Goal: Task Accomplishment & Management: Manage account settings

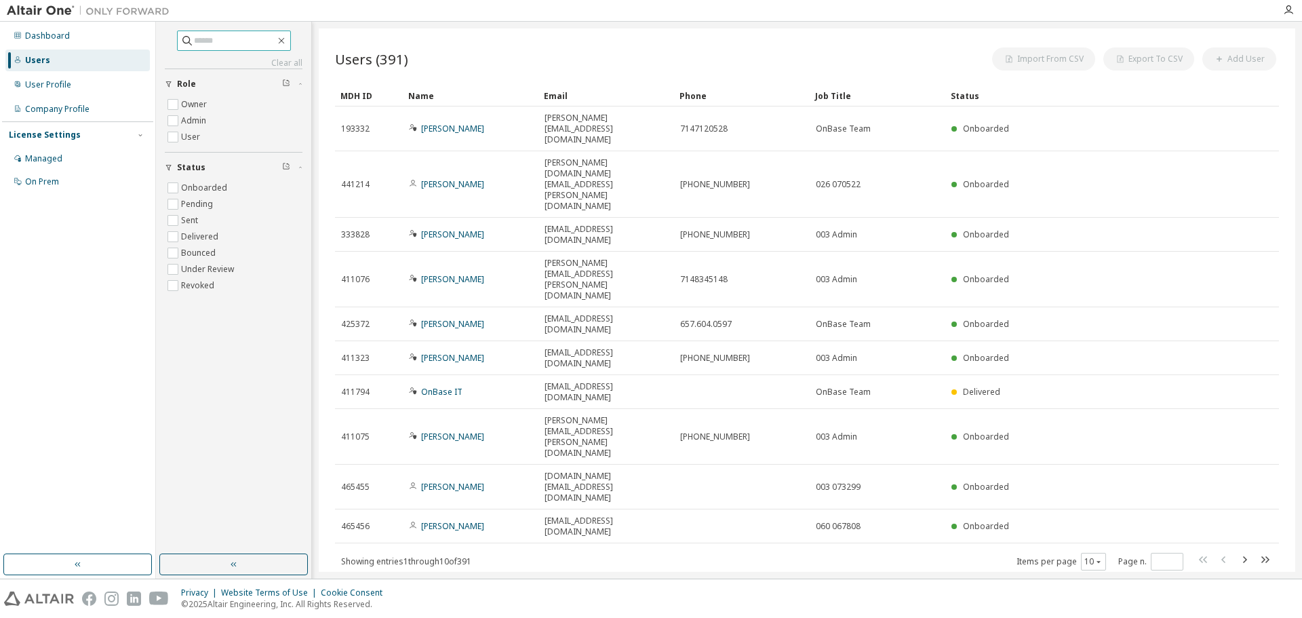
click at [224, 45] on input "text" at bounding box center [234, 41] width 81 height 14
type input "*****"
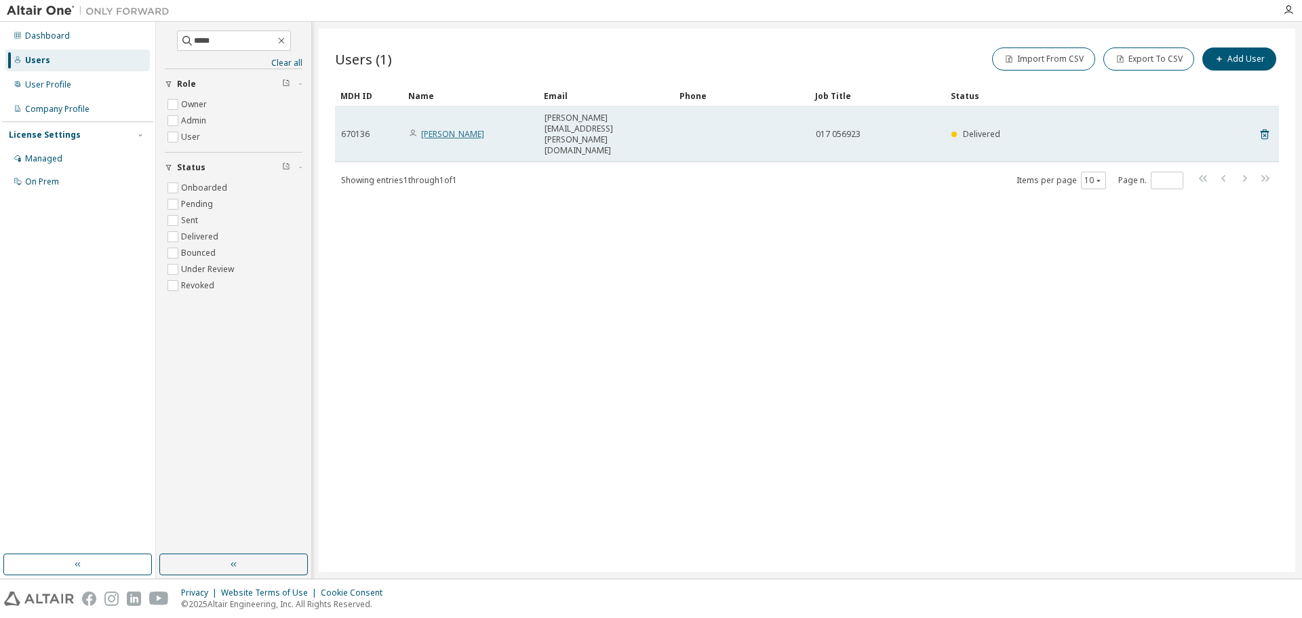
click at [458, 128] on link "Louis Mc Clure" at bounding box center [452, 134] width 63 height 12
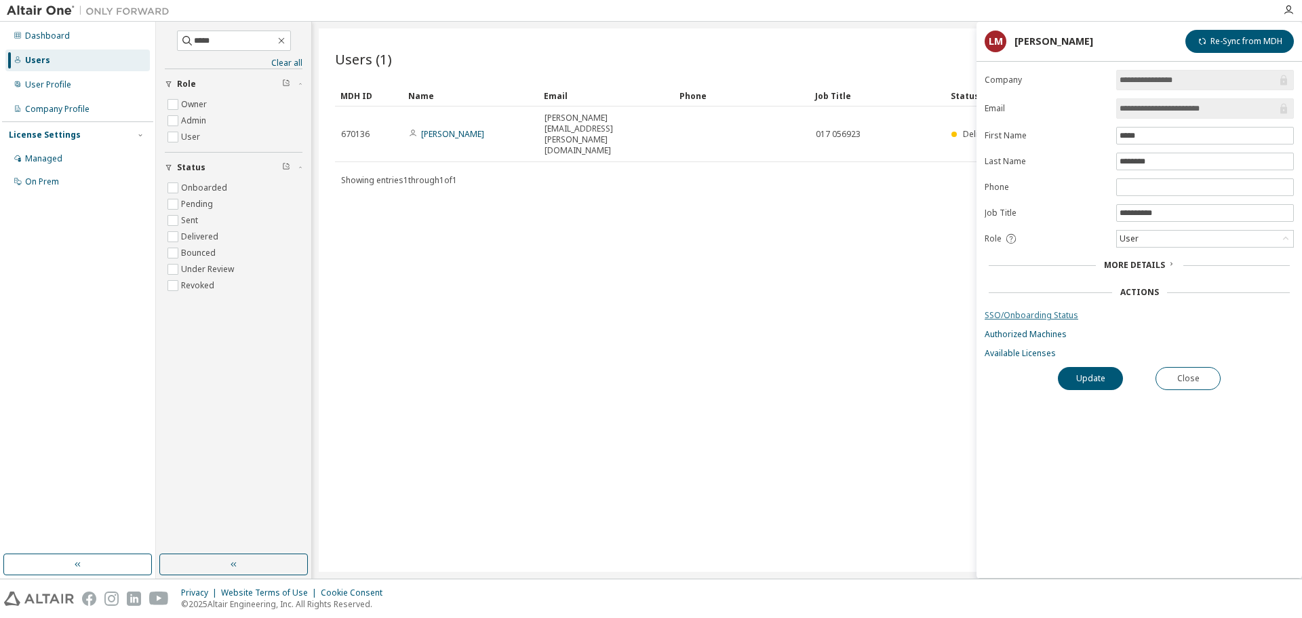
click at [1036, 315] on link "SSO/Onboarding Status" at bounding box center [1138, 315] width 309 height 11
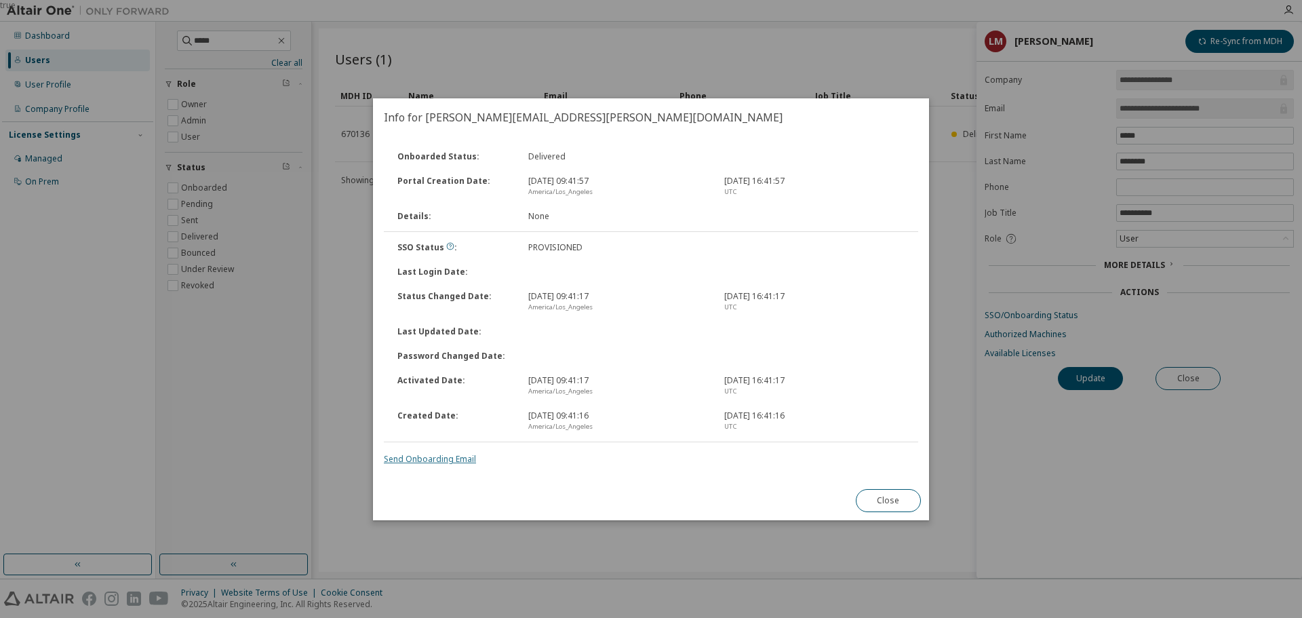
click at [426, 461] on link "Send Onboarding Email" at bounding box center [430, 459] width 92 height 12
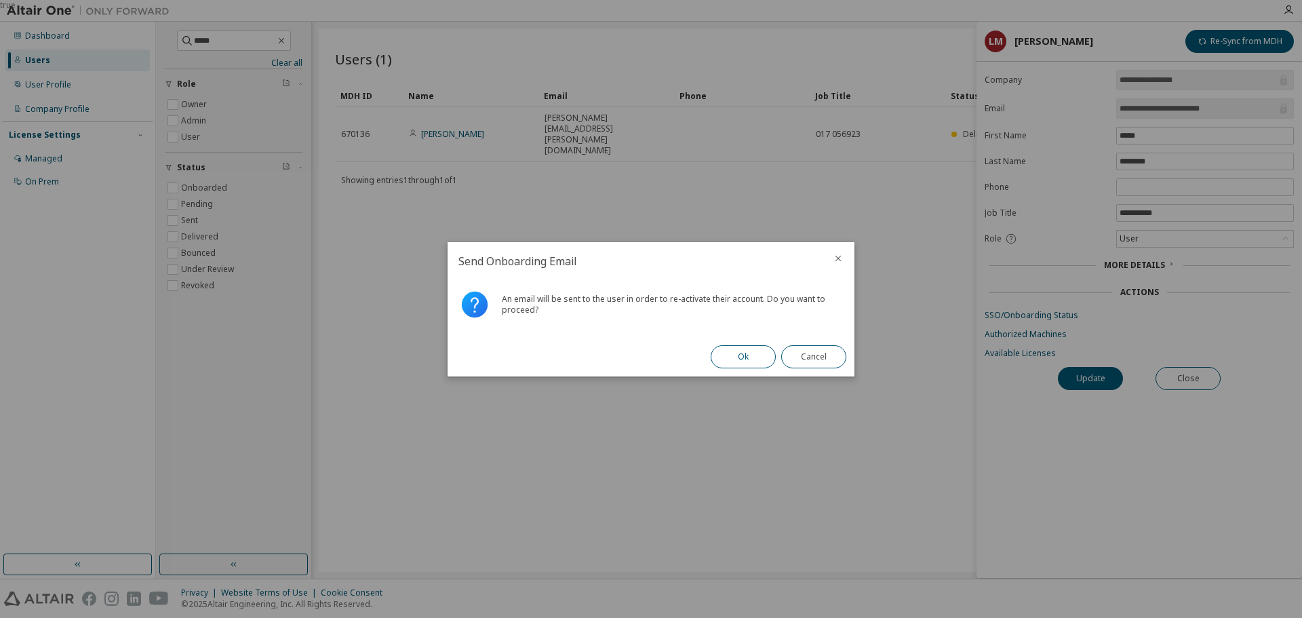
click at [744, 364] on button "Ok" at bounding box center [742, 356] width 65 height 23
click at [820, 363] on button "Close" at bounding box center [813, 356] width 65 height 23
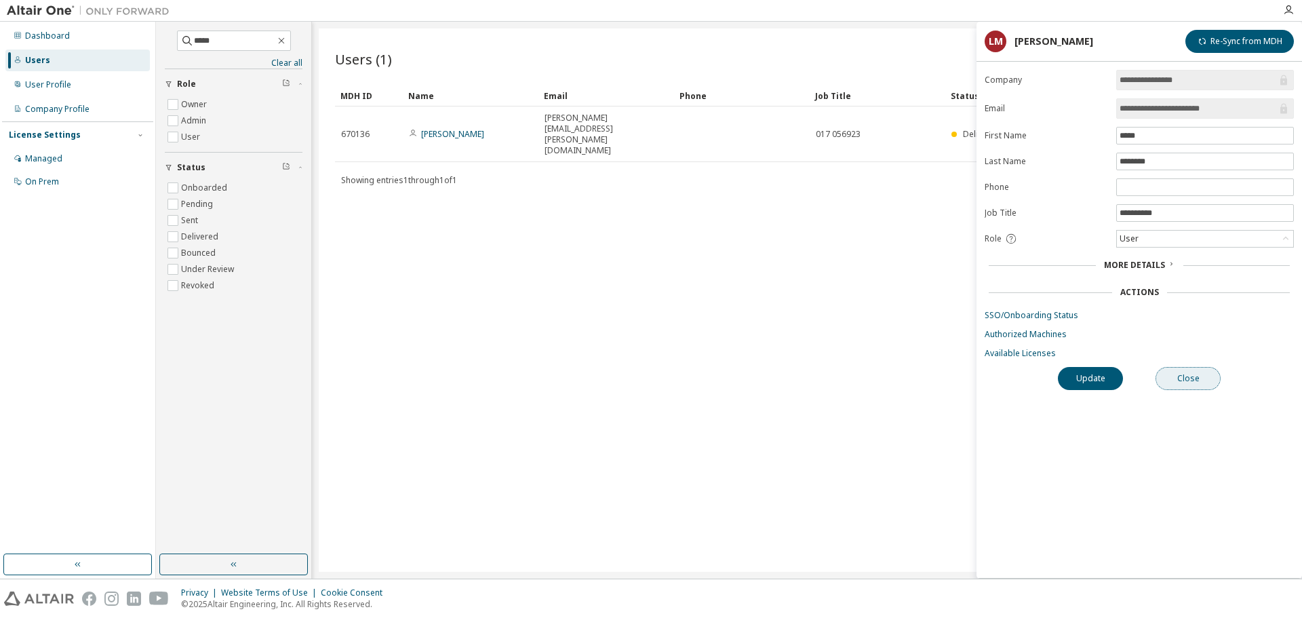
click at [1201, 383] on button "Close" at bounding box center [1187, 378] width 65 height 23
